Goal: Information Seeking & Learning: Learn about a topic

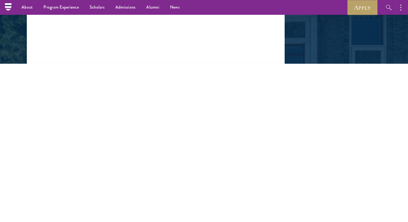
scroll to position [103, 0]
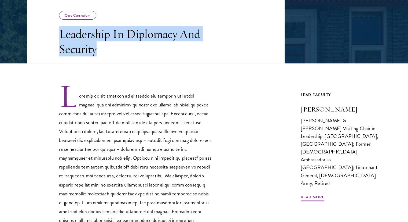
drag, startPoint x: 61, startPoint y: 31, endPoint x: 103, endPoint y: 48, distance: 44.7
click at [103, 48] on h3 "Leadership In Diplomacy And Security" at bounding box center [135, 41] width 153 height 30
drag, startPoint x: 85, startPoint y: 45, endPoint x: 92, endPoint y: 48, distance: 7.1
click at [92, 48] on h3 "Leadership In Diplomacy And Security" at bounding box center [135, 41] width 153 height 30
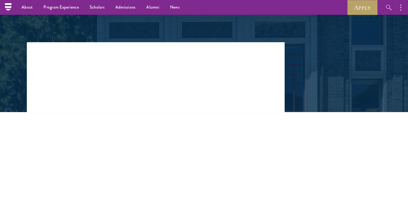
scroll to position [55, 0]
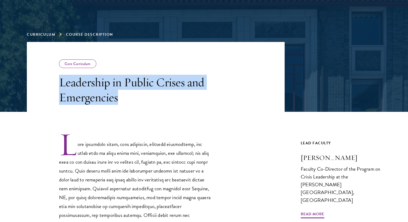
drag, startPoint x: 60, startPoint y: 83, endPoint x: 138, endPoint y: 100, distance: 79.7
click at [138, 100] on h3 "Leadership in Public Crises and Emergencies" at bounding box center [135, 90] width 153 height 30
copy h3 "Leadership in Public Crises and Emergencies"
